Goal: Task Accomplishment & Management: Manage account settings

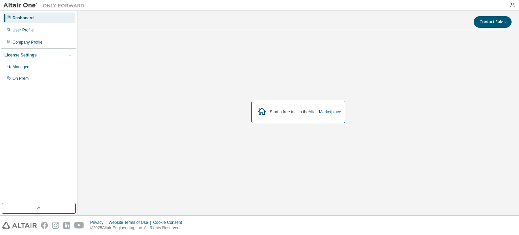
click at [295, 116] on div "Start a free trial in the Altair Marketplace" at bounding box center [298, 112] width 94 height 22
click at [332, 110] on link "Altair Marketplace" at bounding box center [324, 111] width 32 height 5
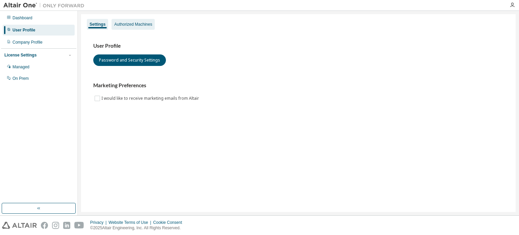
click at [134, 23] on div "Authorized Machines" at bounding box center [133, 24] width 38 height 5
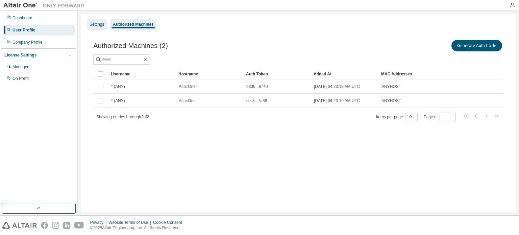
click at [98, 21] on div "Settings" at bounding box center [97, 24] width 20 height 11
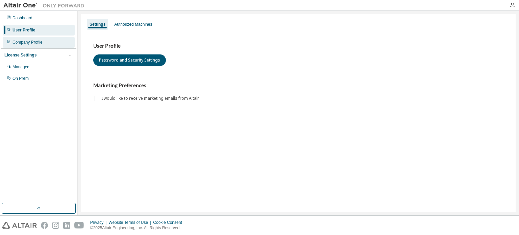
click at [19, 42] on div "Company Profile" at bounding box center [27, 42] width 30 height 5
